Goal: Information Seeking & Learning: Learn about a topic

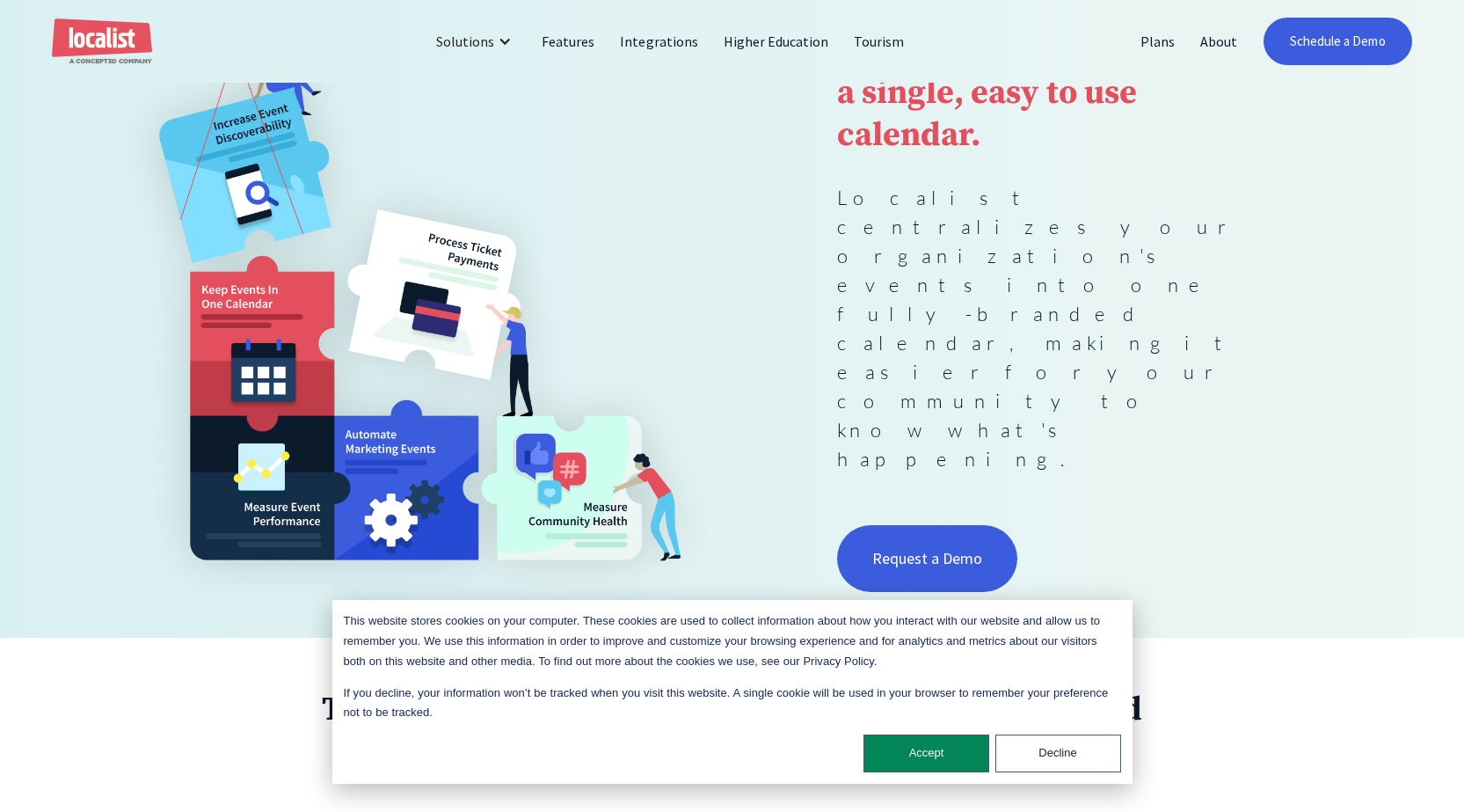
scroll to position [440, 0]
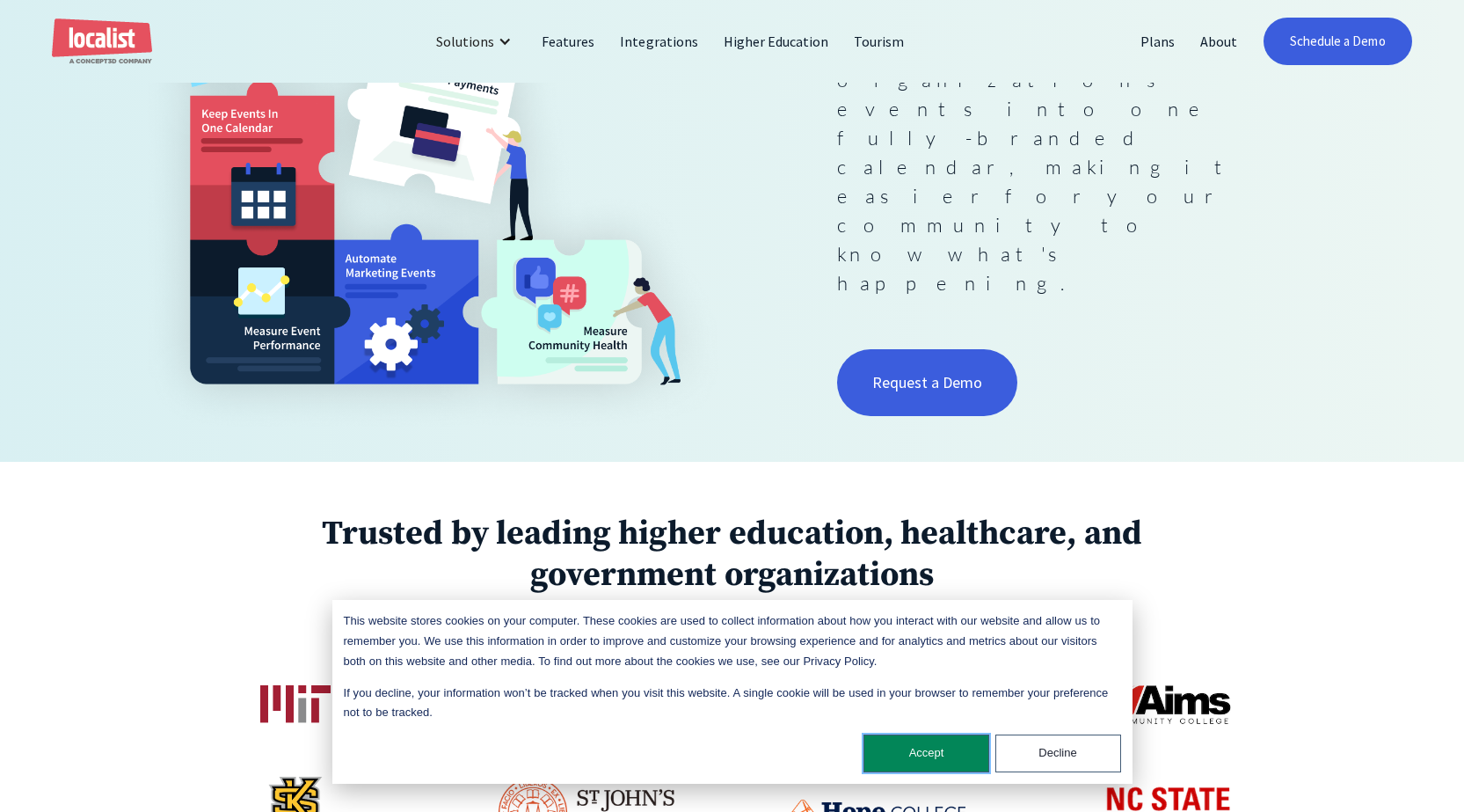
click at [936, 752] on button "Accept" at bounding box center [926, 752] width 126 height 38
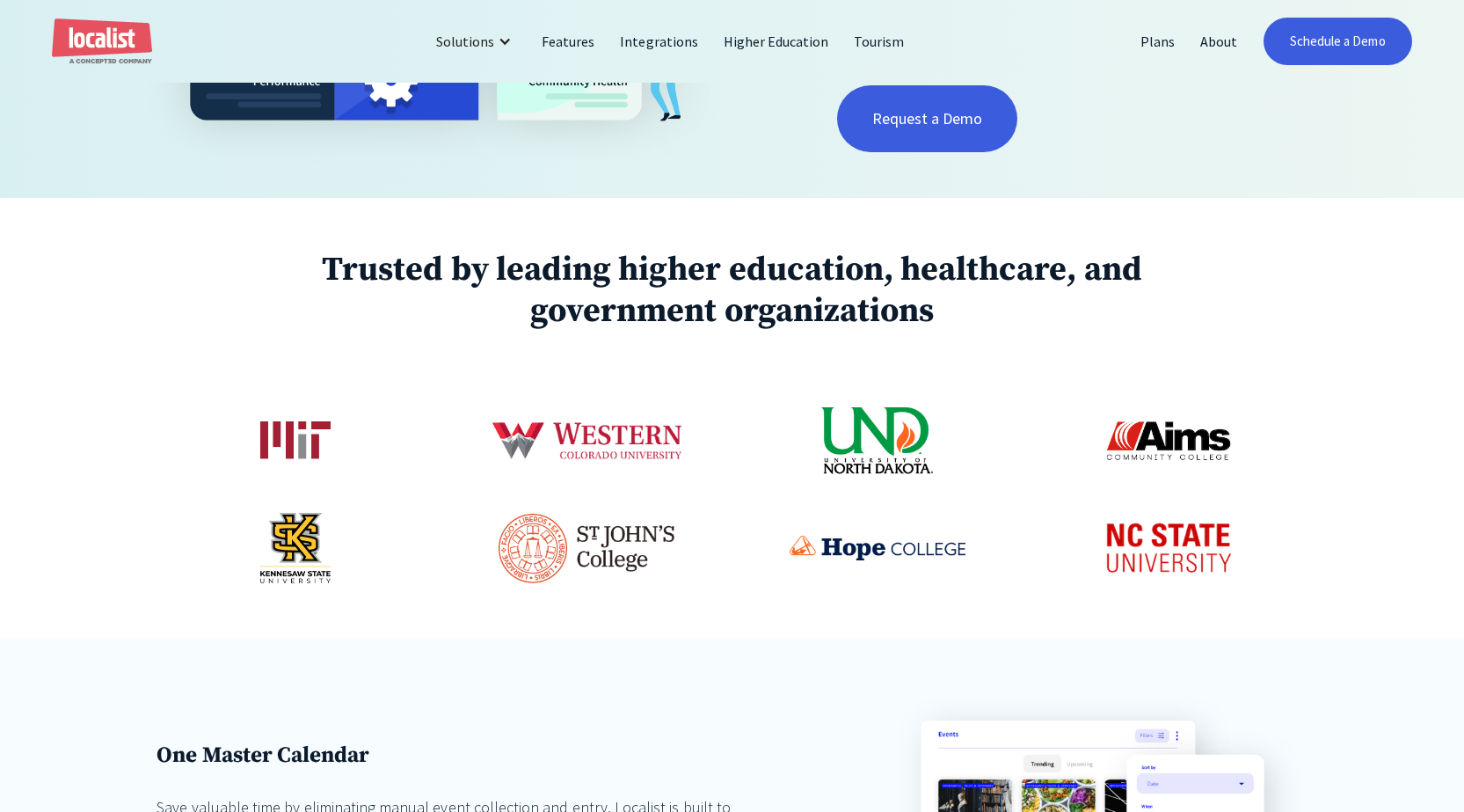
scroll to position [0, 0]
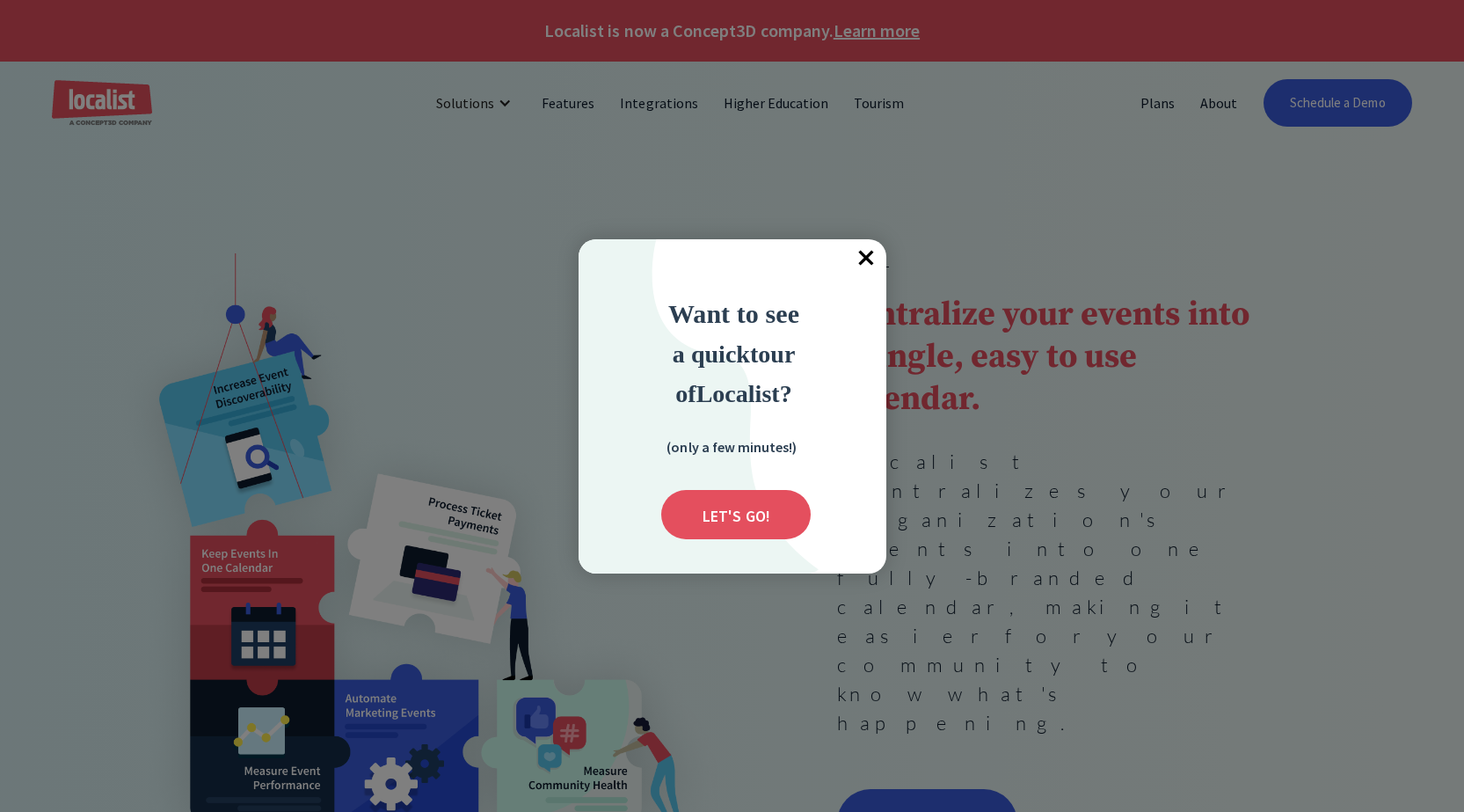
drag, startPoint x: 861, startPoint y: 261, endPoint x: 987, endPoint y: 189, distance: 145.1
click at [862, 261] on span "×" at bounding box center [867, 259] width 39 height 39
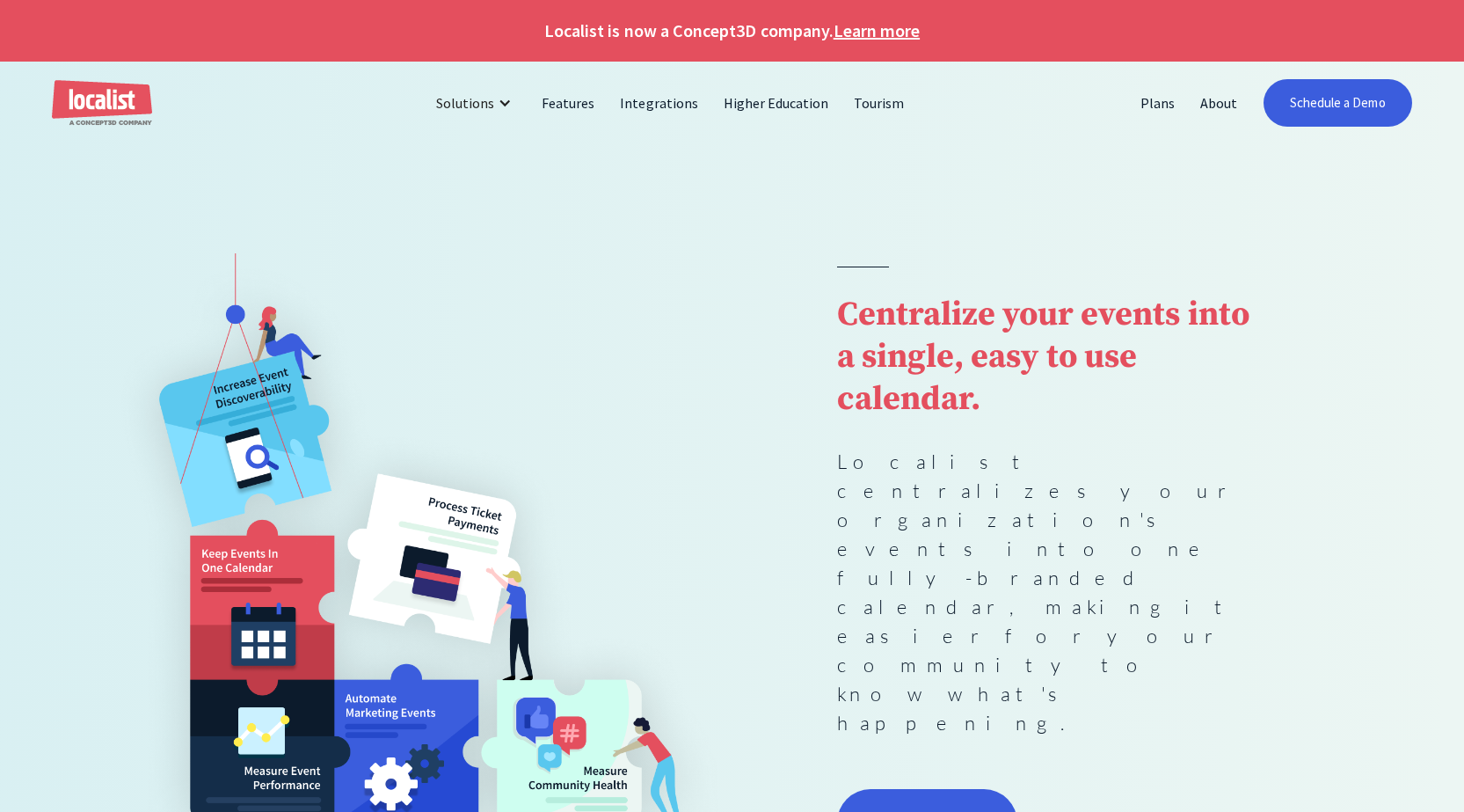
click at [1155, 103] on link "Plans" at bounding box center [1157, 103] width 60 height 42
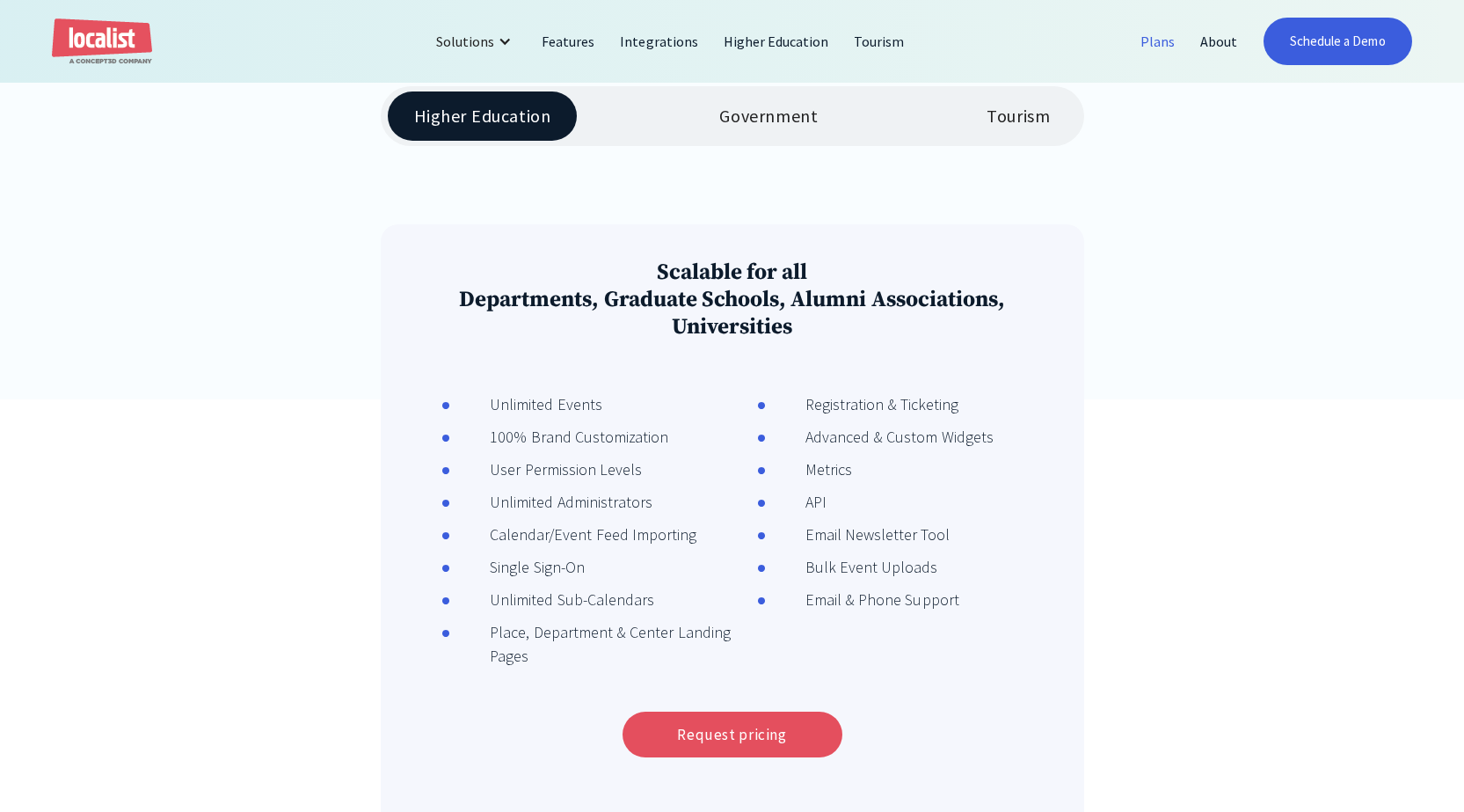
scroll to position [264, 0]
